Goal: Find specific page/section: Find specific page/section

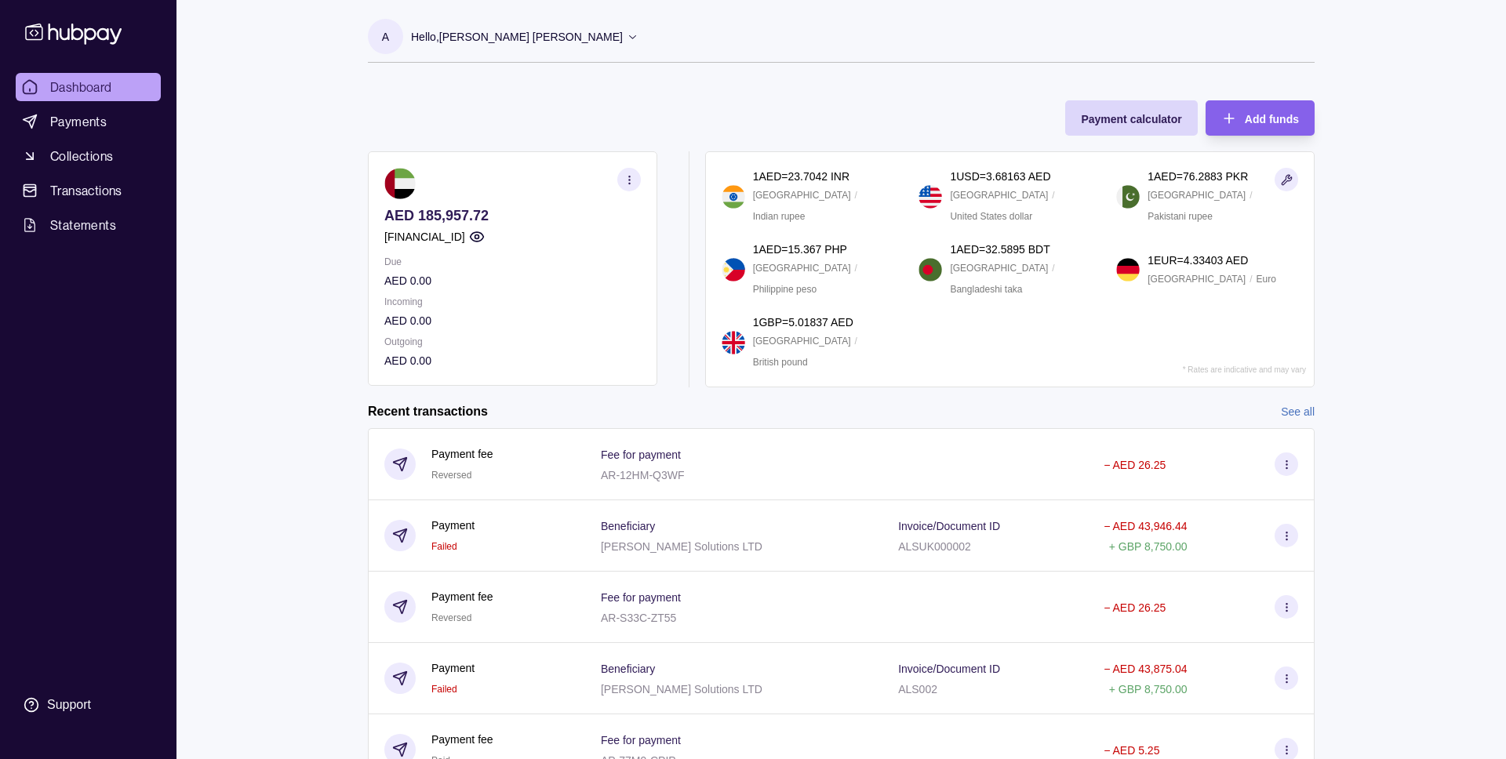
click at [501, 41] on p "Hello, [PERSON_NAME] [PERSON_NAME]" at bounding box center [517, 36] width 212 height 17
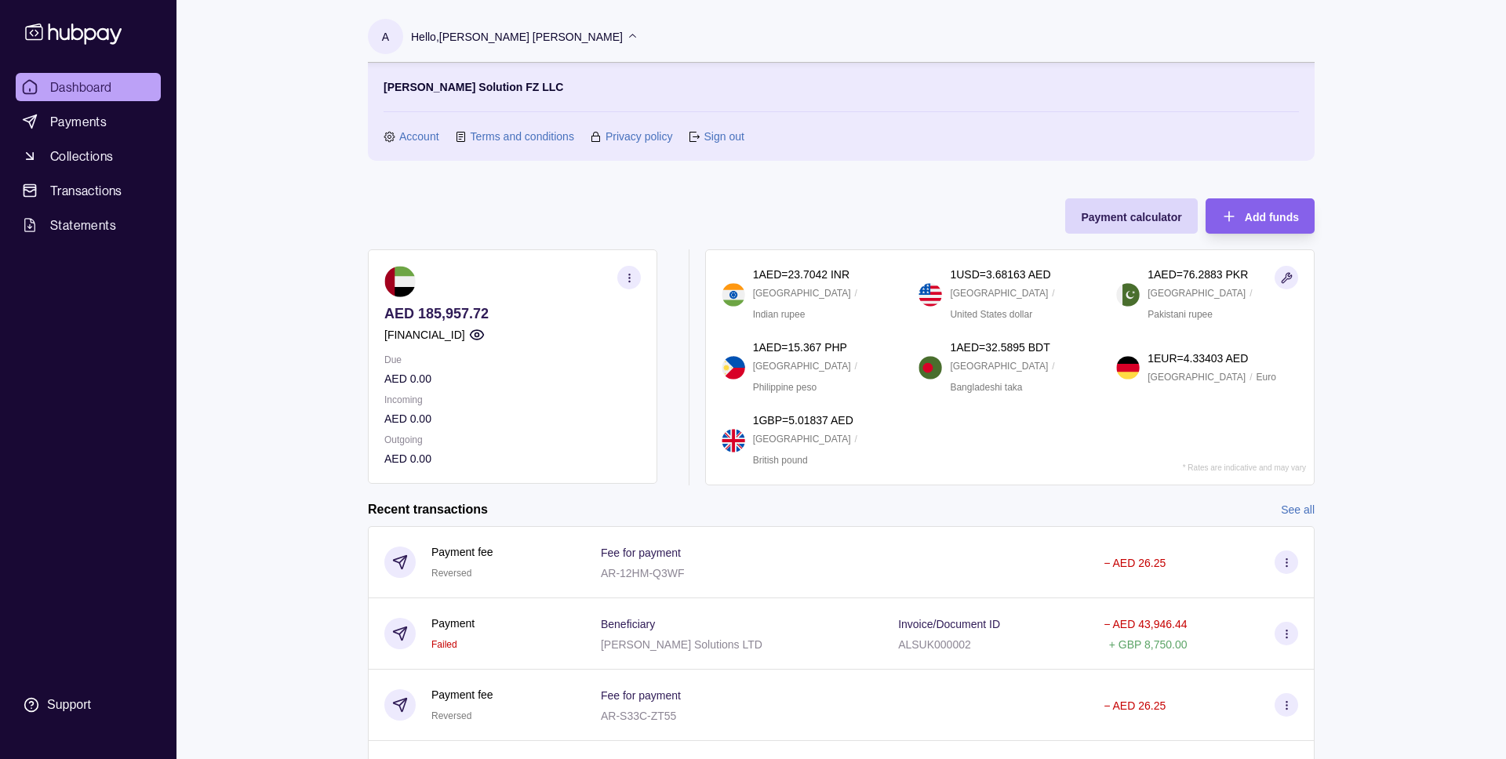
click at [419, 136] on link "Account" at bounding box center [419, 136] width 40 height 17
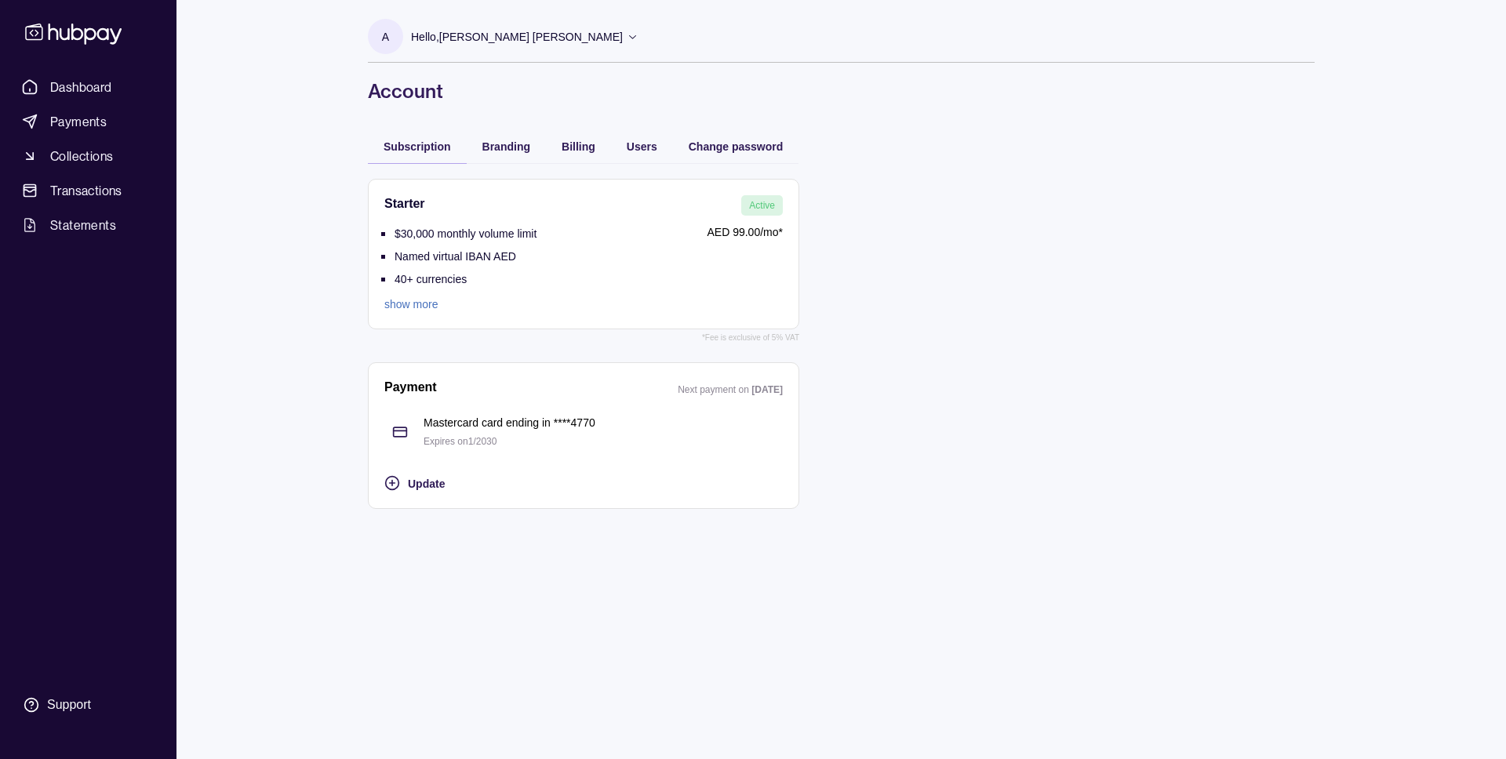
click at [431, 299] on link "show more" at bounding box center [460, 304] width 152 height 17
